Goal: Find specific page/section: Find specific page/section

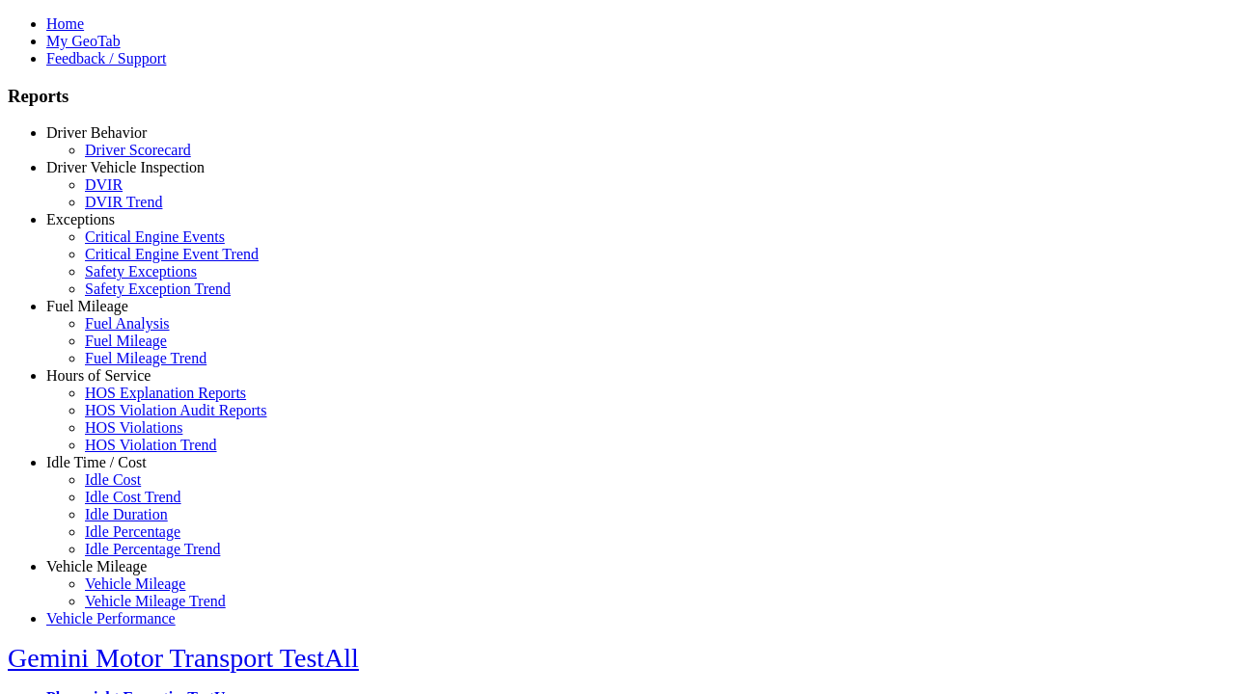
click at [111, 141] on link "Driver Behavior" at bounding box center [96, 132] width 100 height 16
click at [125, 158] on link "Driver Scorecard" at bounding box center [138, 150] width 106 height 16
